Goal: Transaction & Acquisition: Book appointment/travel/reservation

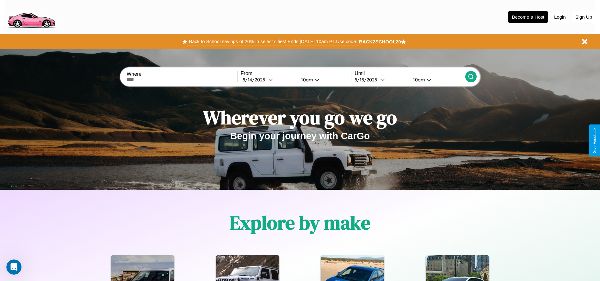
click at [273, 41] on button "Back to School savings of 20% in select cities! Ends [DATE] 10am PT. Use code:" at bounding box center [273, 41] width 172 height 9
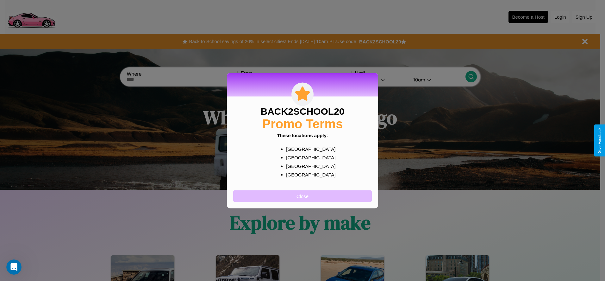
click at [303, 196] on button "Close" at bounding box center [302, 196] width 139 height 12
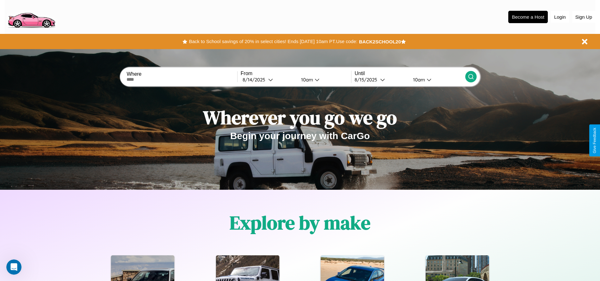
scroll to position [131, 0]
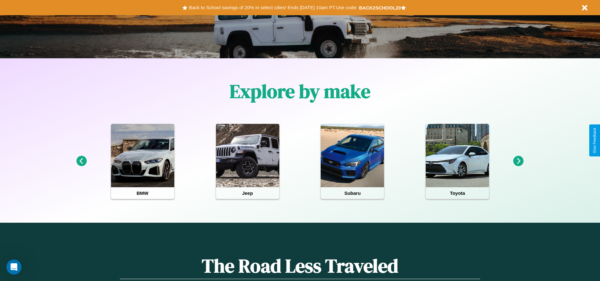
click at [81, 161] on icon at bounding box center [81, 161] width 10 height 10
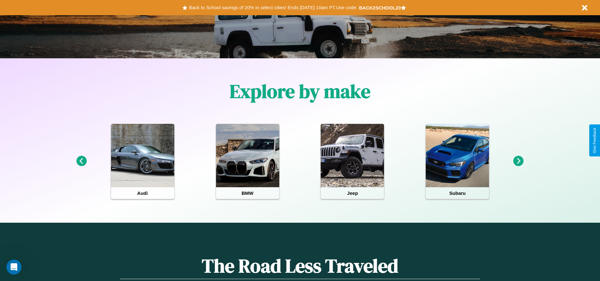
click at [519, 161] on icon at bounding box center [519, 161] width 10 height 10
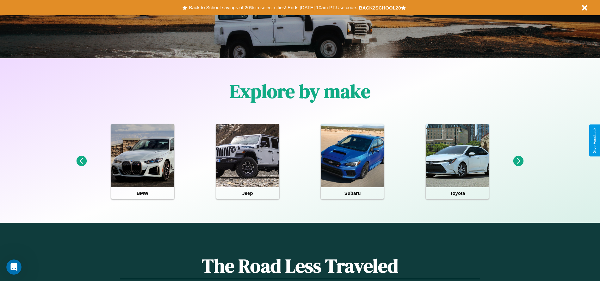
click at [81, 161] on icon at bounding box center [81, 161] width 10 height 10
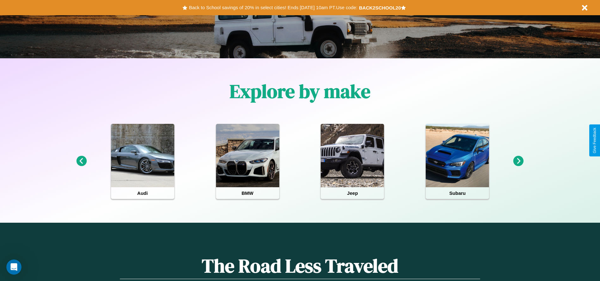
click at [81, 161] on icon at bounding box center [81, 161] width 10 height 10
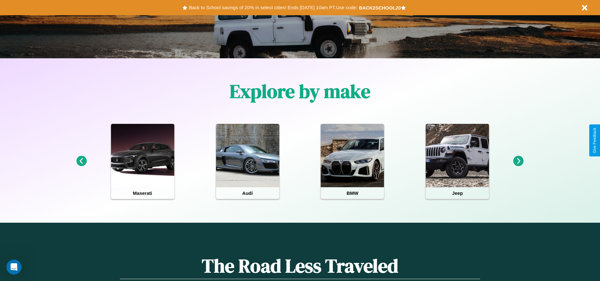
click at [519, 161] on icon at bounding box center [519, 161] width 10 height 10
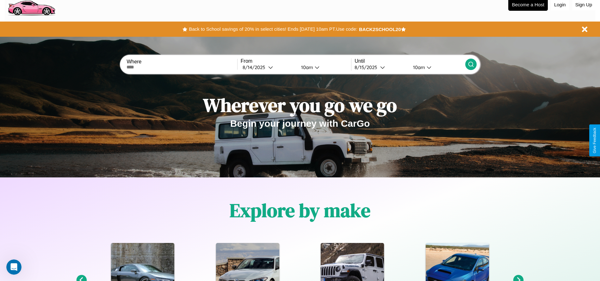
scroll to position [0, 0]
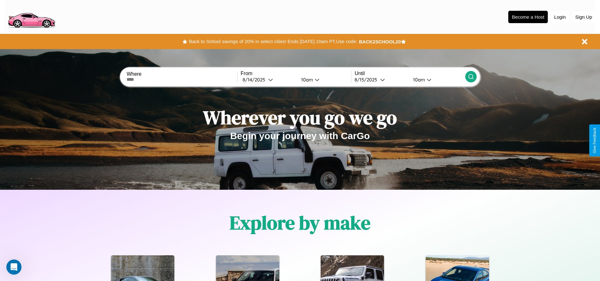
click at [182, 79] on input "text" at bounding box center [182, 79] width 110 height 5
type input "*******"
click at [268, 79] on icon at bounding box center [270, 79] width 5 height 5
select select "*"
select select "****"
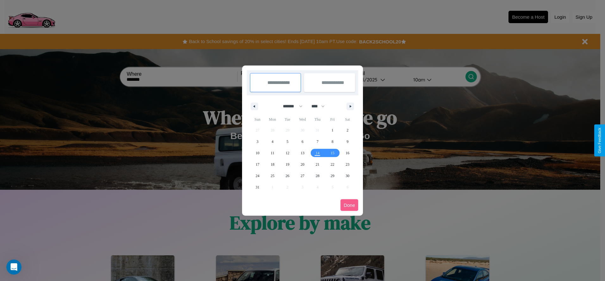
drag, startPoint x: 290, startPoint y: 106, endPoint x: 303, endPoint y: 127, distance: 24.4
click at [290, 106] on select "******* ******** ***** ***** *** **** **** ****** ********* ******* ******** **…" at bounding box center [291, 106] width 27 height 10
select select "*"
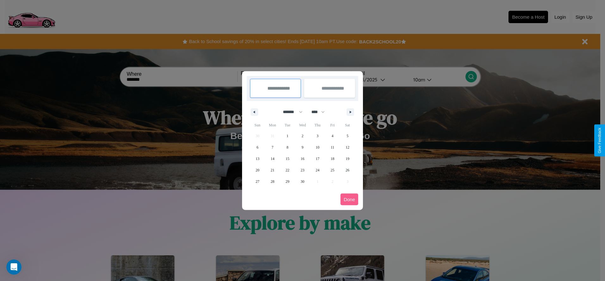
click at [321, 112] on select "**** **** **** **** **** **** **** **** **** **** **** **** **** **** **** ****…" at bounding box center [317, 112] width 19 height 10
select select "****"
click at [302, 181] on span "29" at bounding box center [303, 181] width 4 height 11
type input "**********"
click at [317, 181] on span "30" at bounding box center [318, 181] width 4 height 11
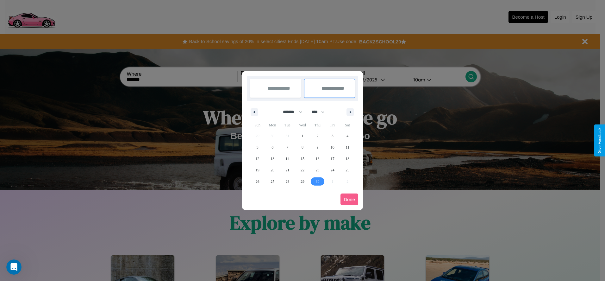
type input "**********"
click at [349, 199] on button "Done" at bounding box center [350, 199] width 18 height 12
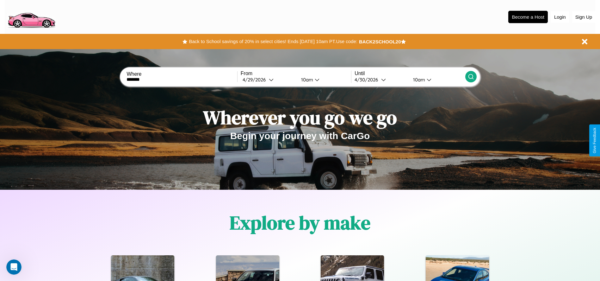
click at [306, 79] on div "10am" at bounding box center [306, 80] width 17 height 6
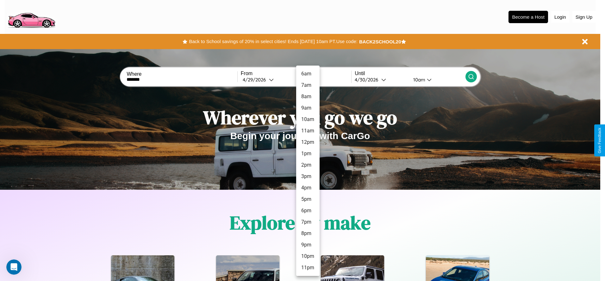
click at [308, 210] on li "6pm" at bounding box center [307, 210] width 23 height 11
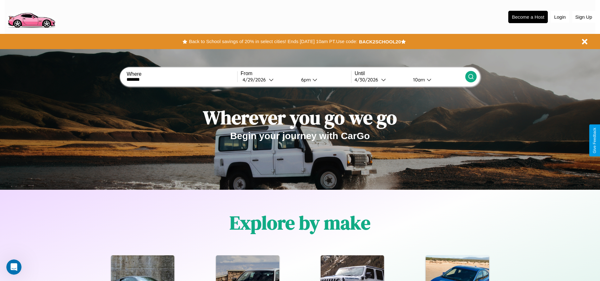
click at [418, 79] on div "10am" at bounding box center [418, 80] width 17 height 6
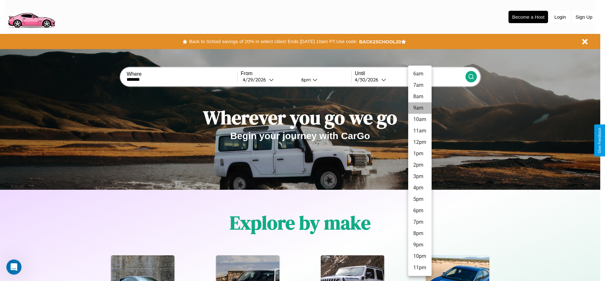
click at [420, 108] on li "9am" at bounding box center [419, 107] width 23 height 11
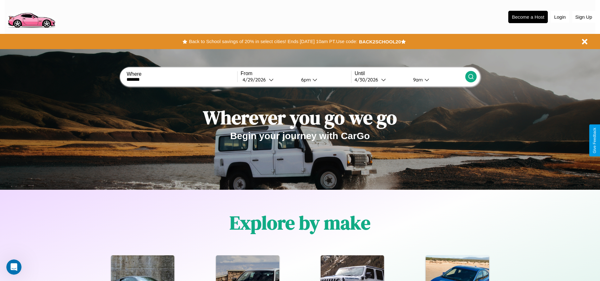
click at [471, 77] on icon at bounding box center [471, 76] width 6 height 6
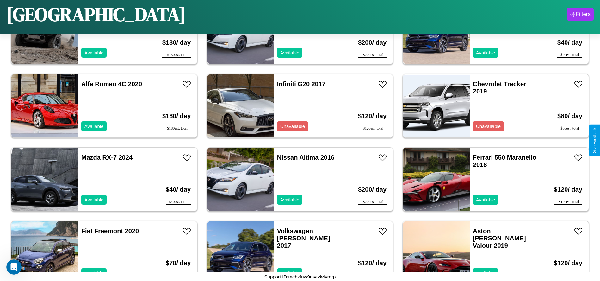
scroll to position [2641, 0]
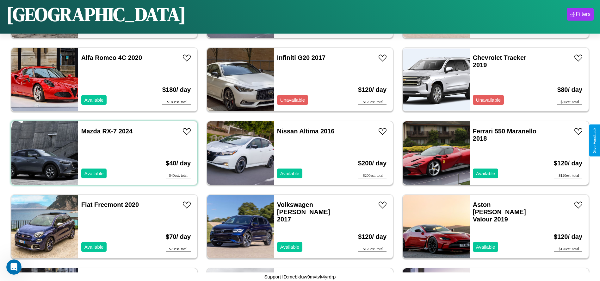
click at [90, 131] on link "Mazda RX-7 2024" at bounding box center [106, 131] width 51 height 7
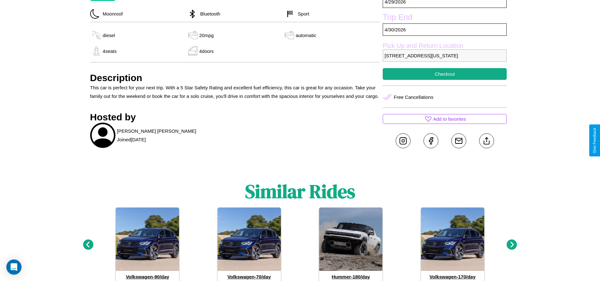
scroll to position [230, 0]
click at [487, 140] on line at bounding box center [487, 139] width 0 height 4
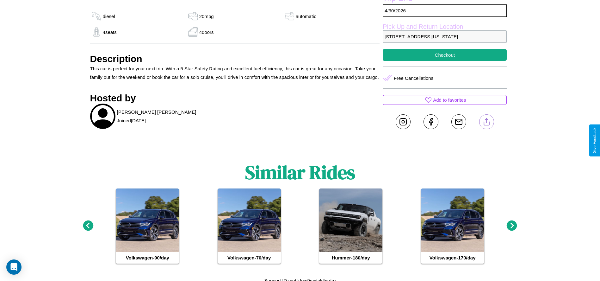
scroll to position [253, 0]
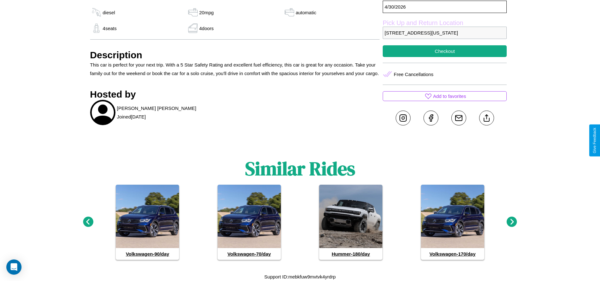
click at [512, 222] on icon at bounding box center [512, 221] width 10 height 10
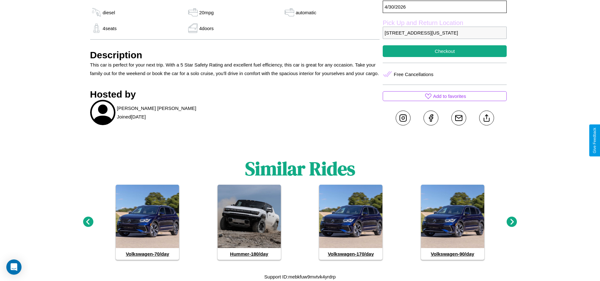
click at [88, 222] on icon at bounding box center [88, 221] width 10 height 10
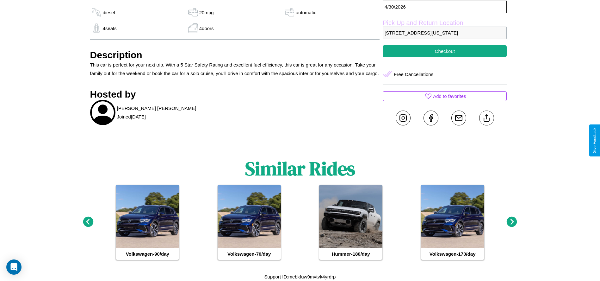
click at [512, 222] on icon at bounding box center [512, 221] width 10 height 10
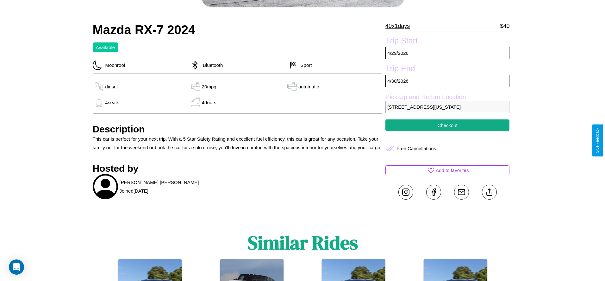
scroll to position [163, 0]
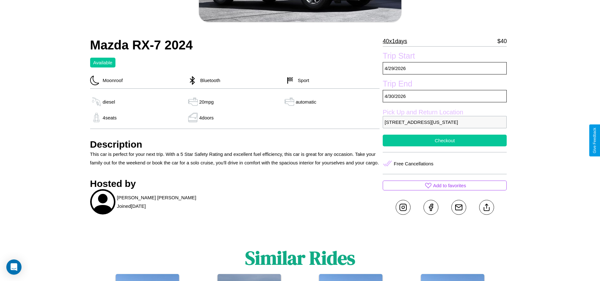
click at [445, 140] on button "Checkout" at bounding box center [445, 141] width 124 height 12
